Goal: Task Accomplishment & Management: Use online tool/utility

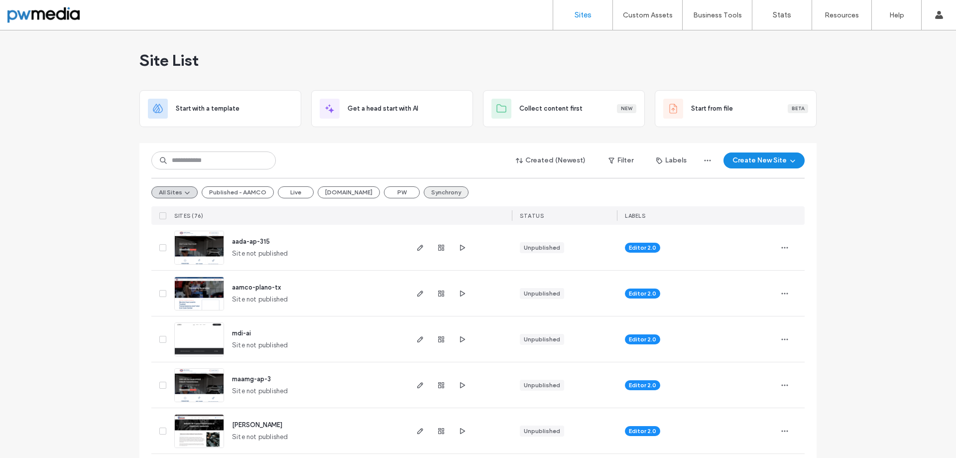
scroll to position [100, 0]
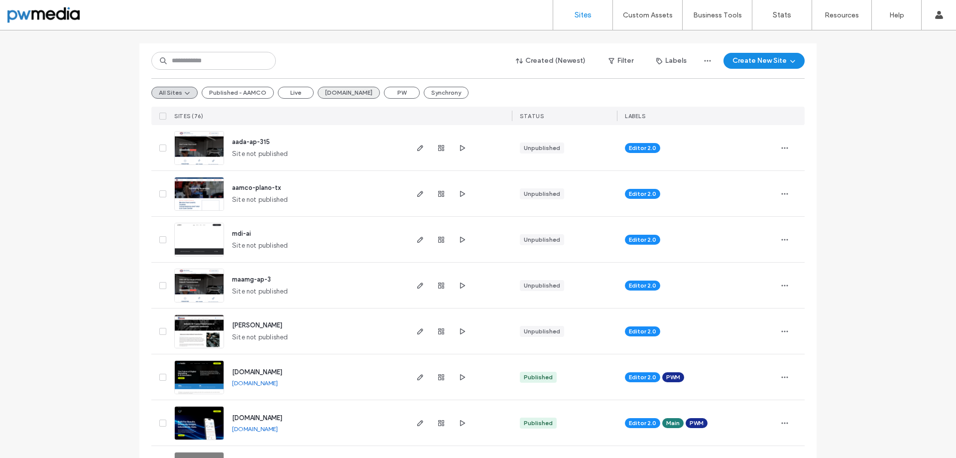
click at [342, 97] on button "[DOMAIN_NAME]" at bounding box center [349, 93] width 62 height 12
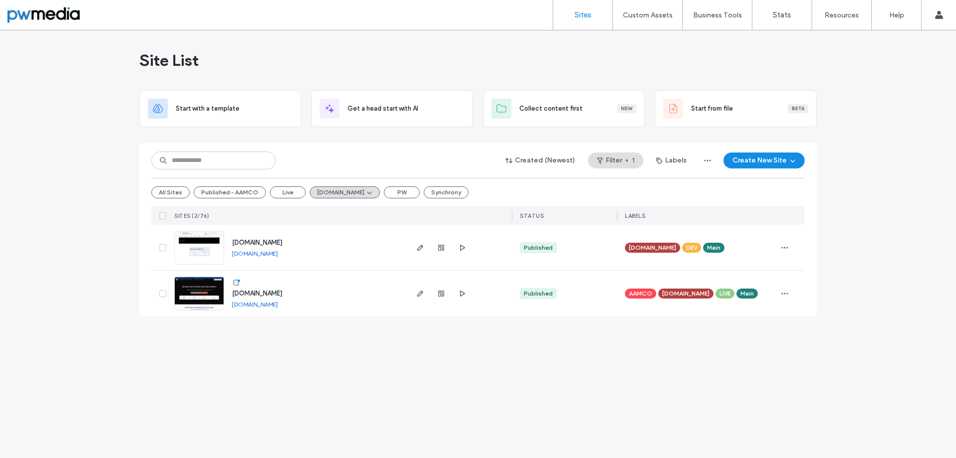
scroll to position [0, 0]
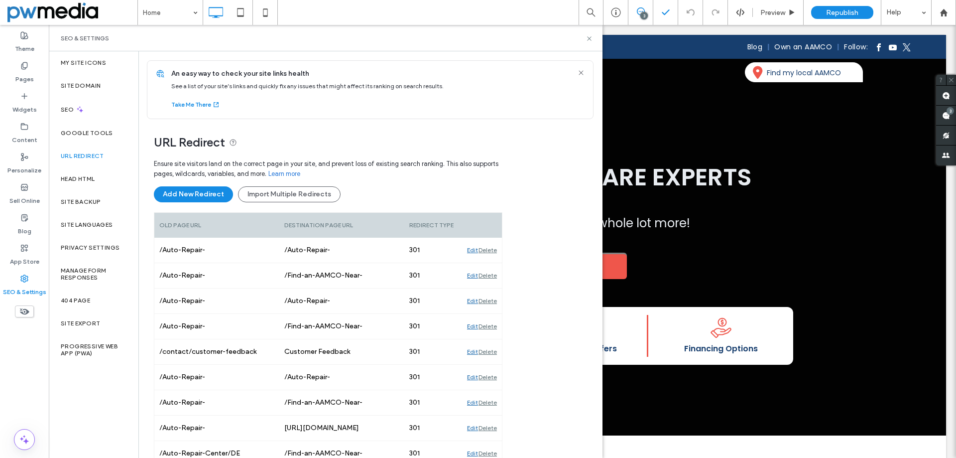
scroll to position [2027, 0]
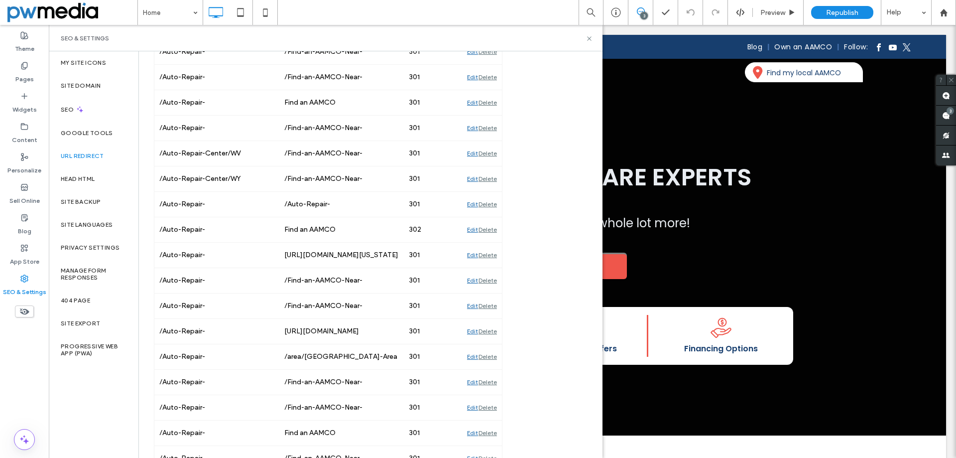
click at [472, 232] on div "Edit" at bounding box center [472, 229] width 11 height 25
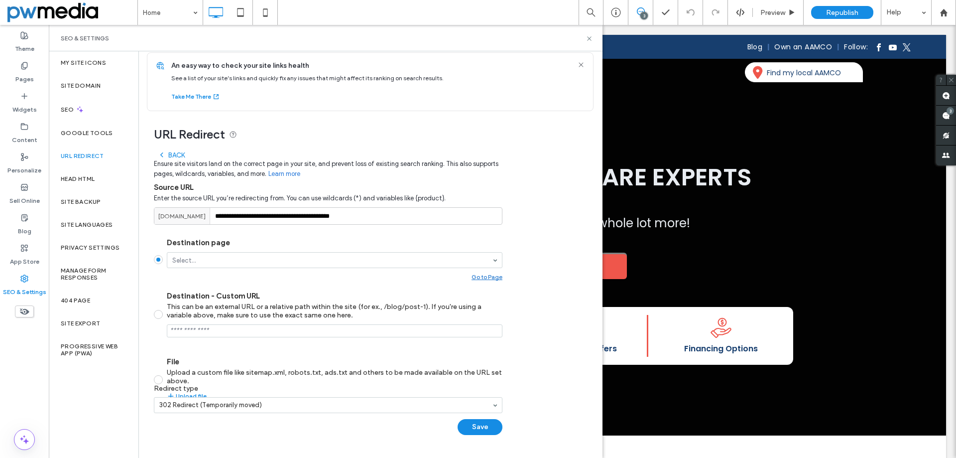
scroll to position [8, 0]
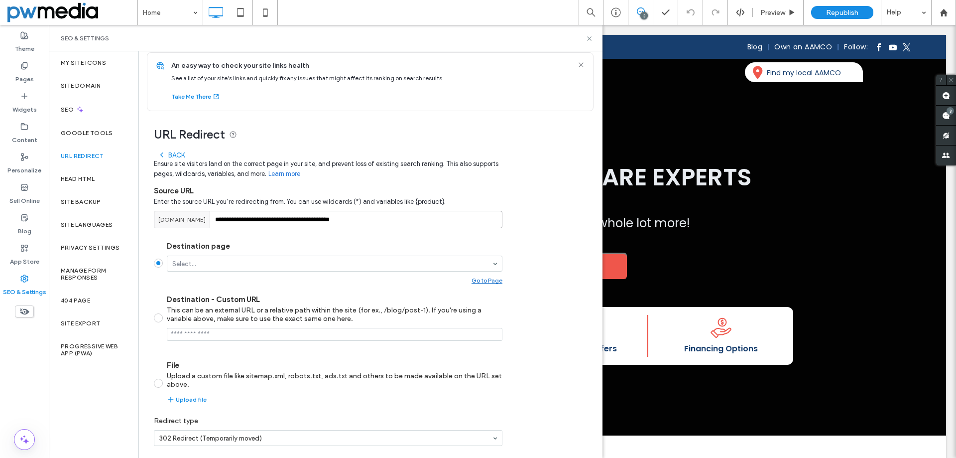
drag, startPoint x: 386, startPoint y: 214, endPoint x: 215, endPoint y: 208, distance: 171.4
click at [215, 208] on div "**********" at bounding box center [328, 210] width 349 height 35
click at [296, 315] on div "This can be an external URL or a relative path within the site (for ex., /blog/…" at bounding box center [335, 314] width 336 height 17
click at [296, 330] on input "Destination - Custom URL This can be an external URL or a relative path within …" at bounding box center [335, 334] width 336 height 13
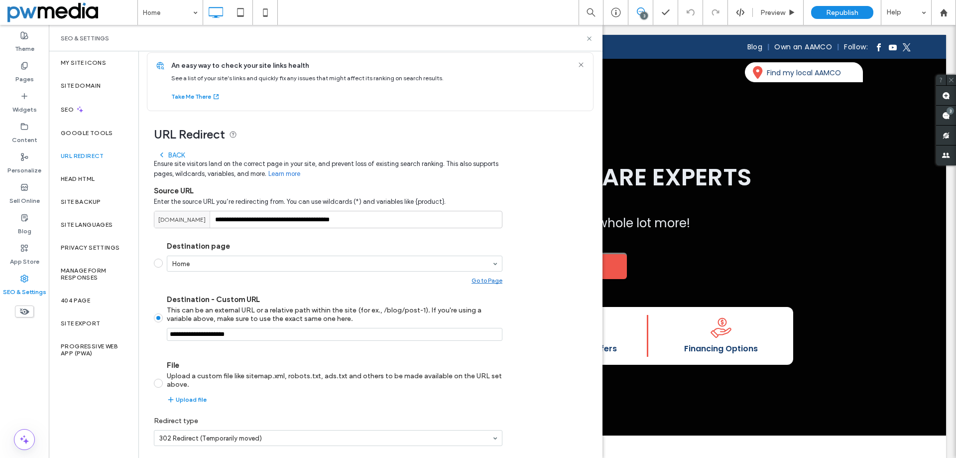
click at [296, 329] on input "Destination - Custom URL This can be an external URL or a relative path within …" at bounding box center [335, 334] width 336 height 13
paste input "**********"
type input "**********"
click at [371, 347] on section "Destination page Home Go to Page Destination - Custom URL This can be an extern…" at bounding box center [328, 322] width 349 height 178
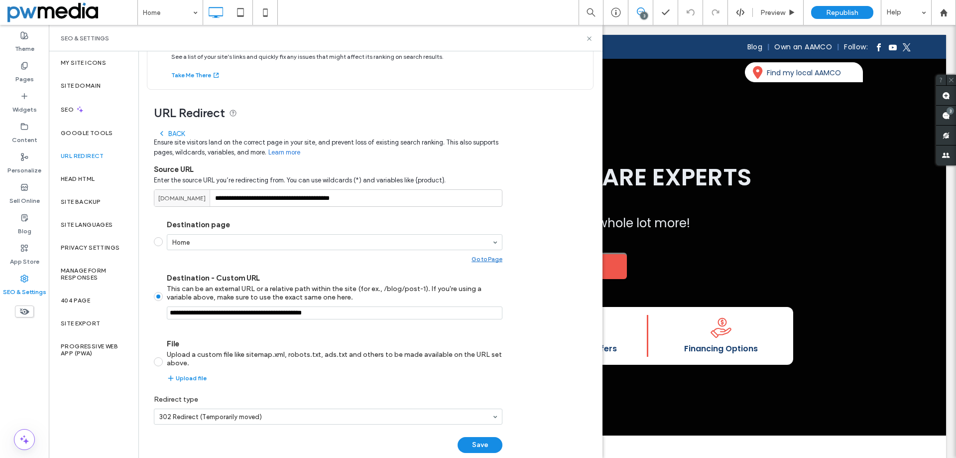
scroll to position [44, 0]
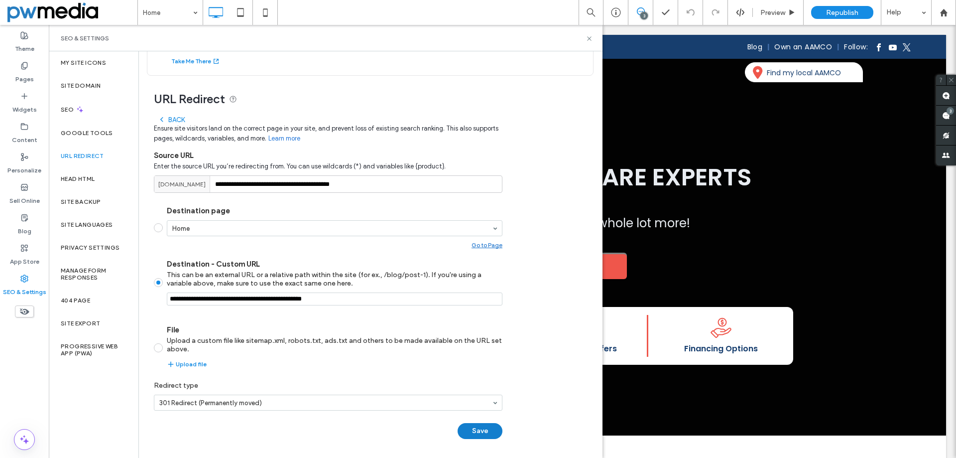
click at [472, 433] on button "Save" at bounding box center [480, 431] width 45 height 16
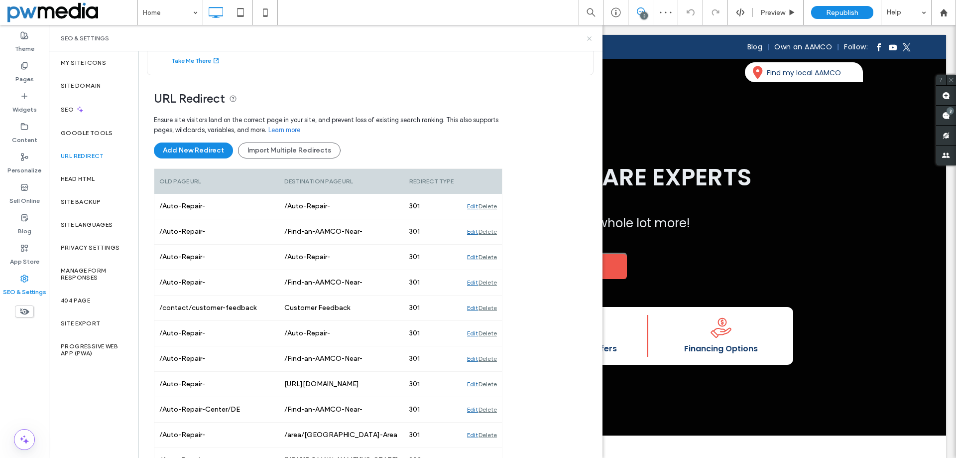
click at [590, 40] on icon at bounding box center [589, 38] width 7 height 7
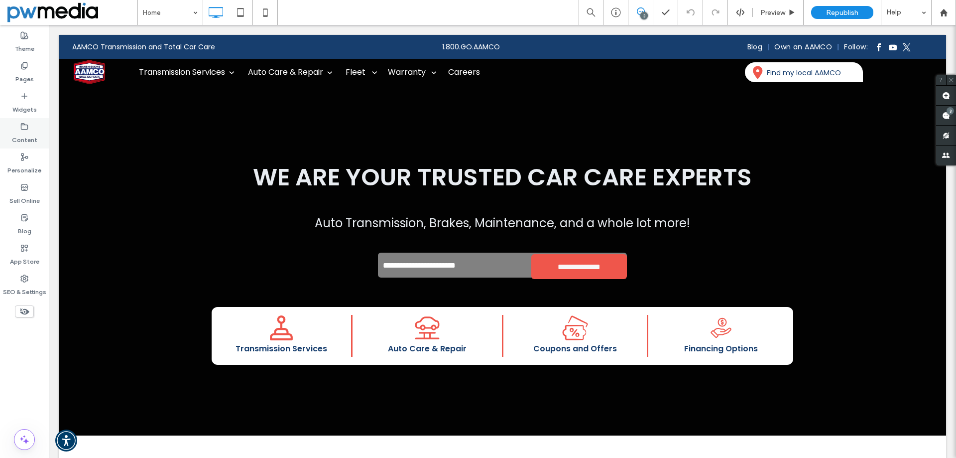
click at [21, 130] on icon at bounding box center [24, 127] width 8 height 8
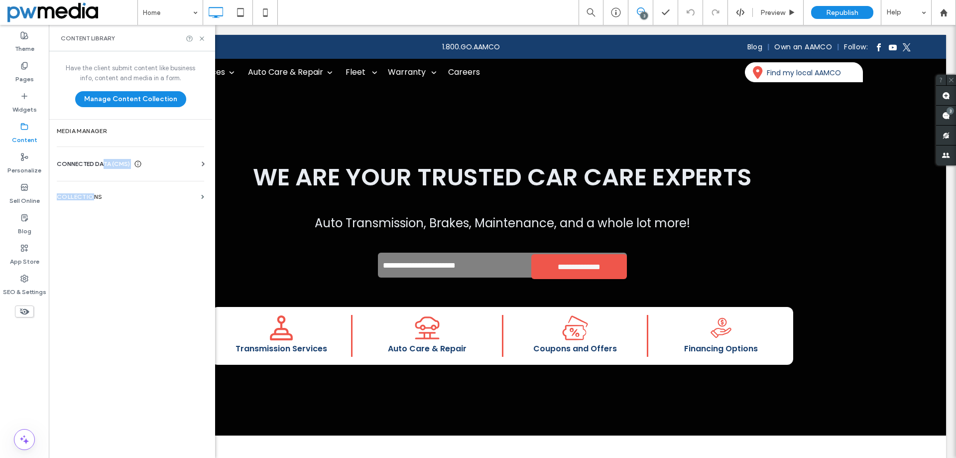
drag, startPoint x: 92, startPoint y: 190, endPoint x: 104, endPoint y: 165, distance: 27.0
click at [104, 165] on div "Have the client submit content like business info, content and media in a form.…" at bounding box center [130, 253] width 163 height 404
click at [104, 165] on span "CONNECTED DATA (CMS)" at bounding box center [93, 164] width 73 height 10
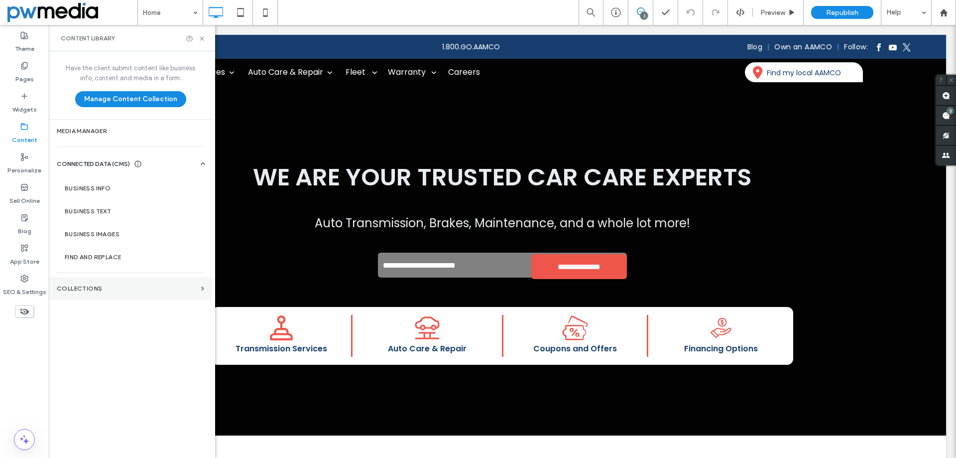
click at [100, 281] on section "Collections" at bounding box center [130, 288] width 163 height 23
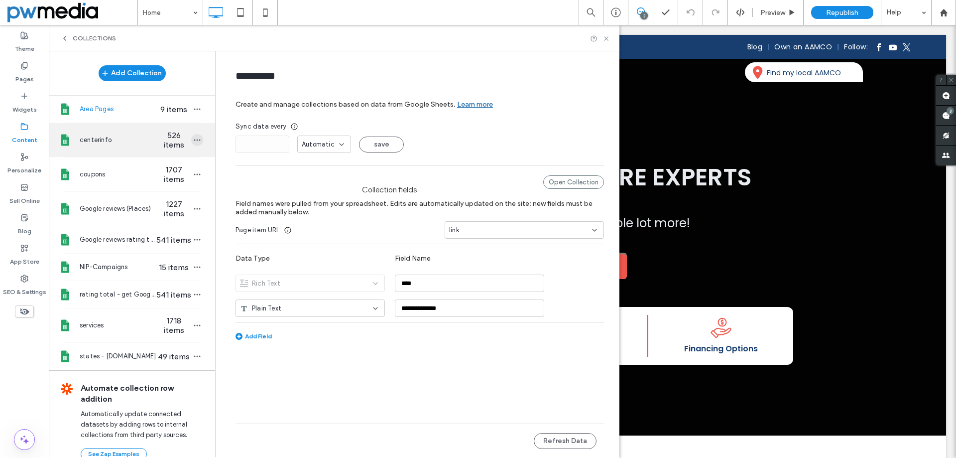
click at [193, 138] on icon "button" at bounding box center [197, 140] width 8 height 8
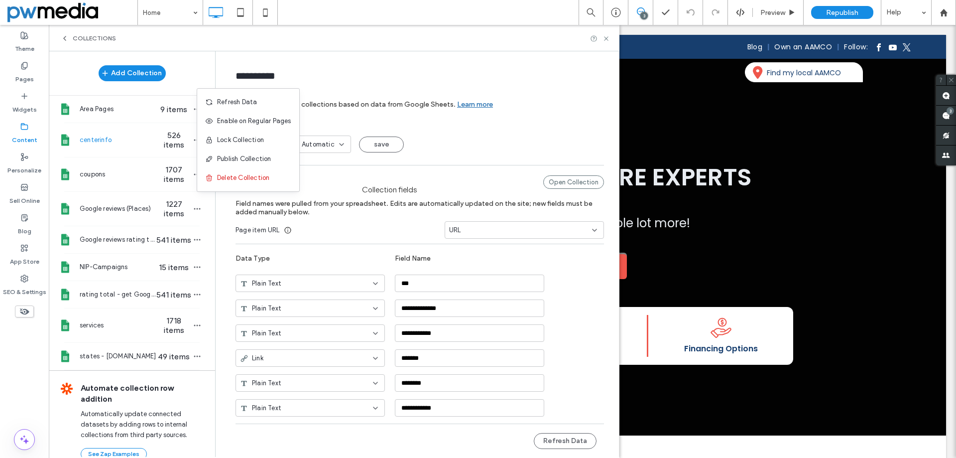
type input "**********"
click at [236, 102] on span "Refresh Data" at bounding box center [237, 102] width 40 height 10
click at [607, 38] on icon at bounding box center [606, 38] width 7 height 7
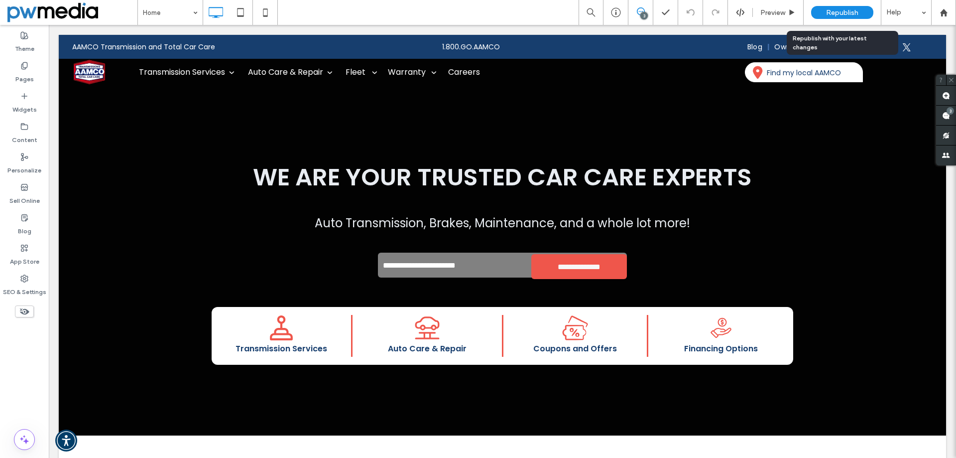
click at [817, 10] on div "Republish" at bounding box center [842, 12] width 62 height 13
